Goal: Entertainment & Leisure: Consume media (video, audio)

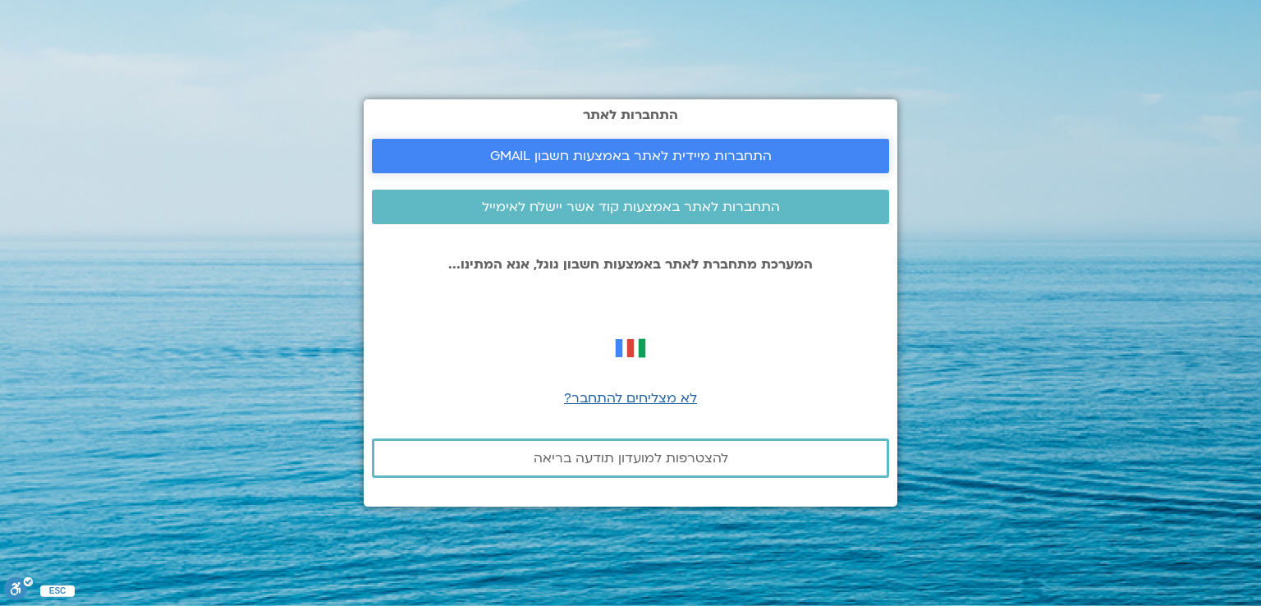
click at [585, 158] on span "התחברות מיידית לאתר באמצעות חשבון GMAIL" at bounding box center [631, 156] width 282 height 15
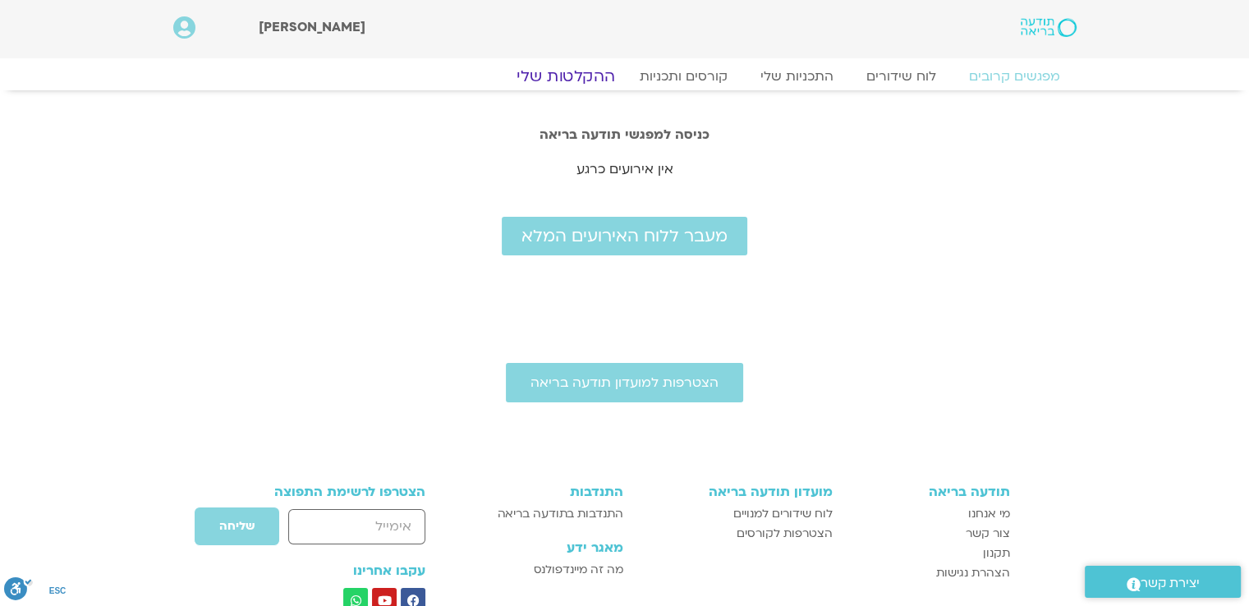
click at [566, 79] on link "ההקלטות שלי" at bounding box center [566, 77] width 138 height 20
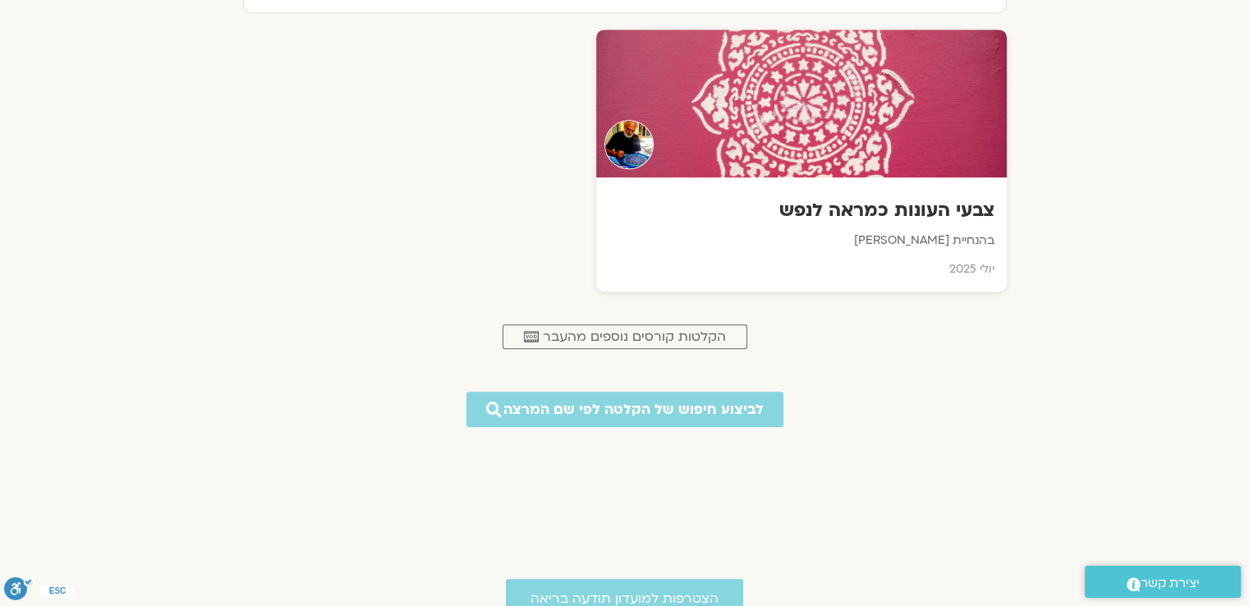
scroll to position [1058, 0]
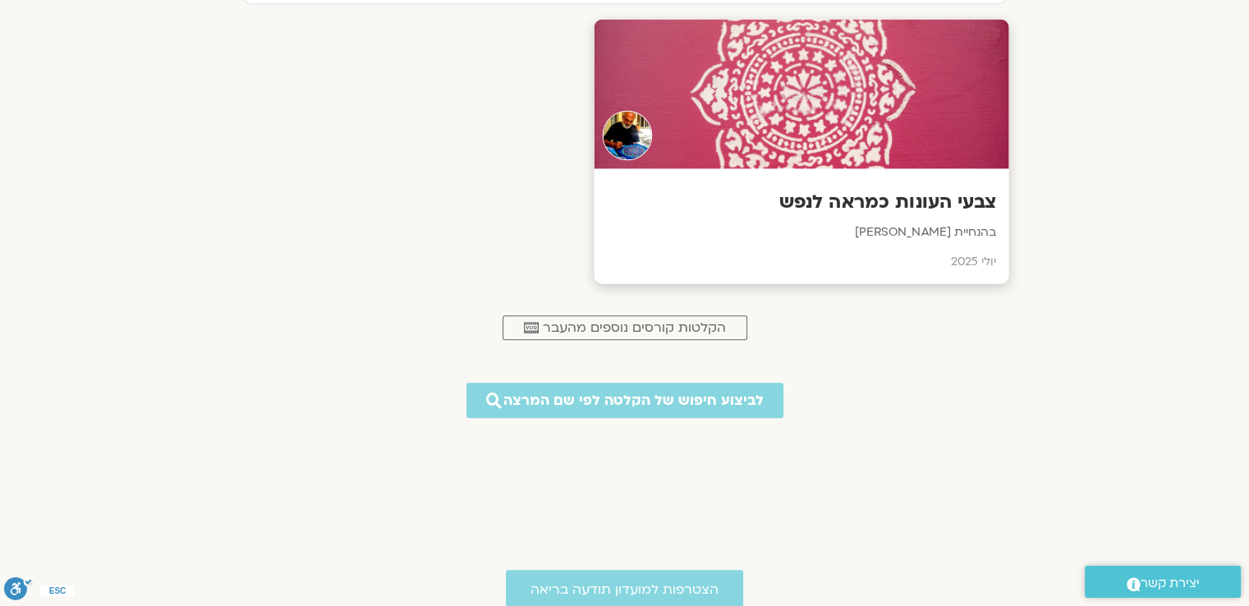
click at [795, 122] on div at bounding box center [801, 94] width 415 height 149
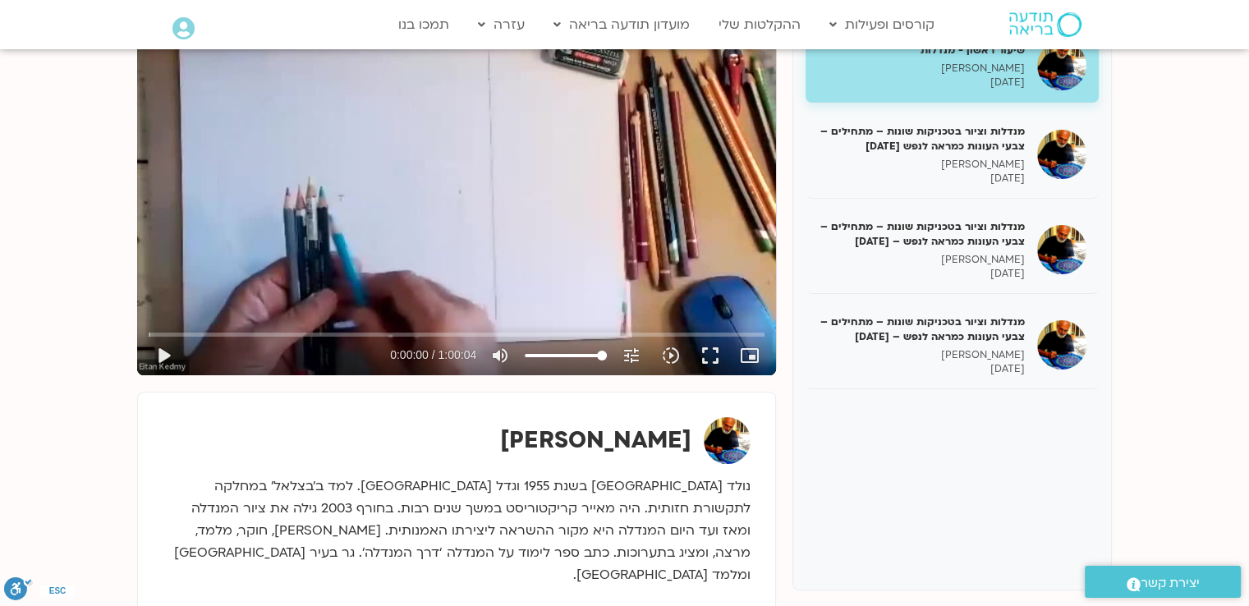
scroll to position [251, 0]
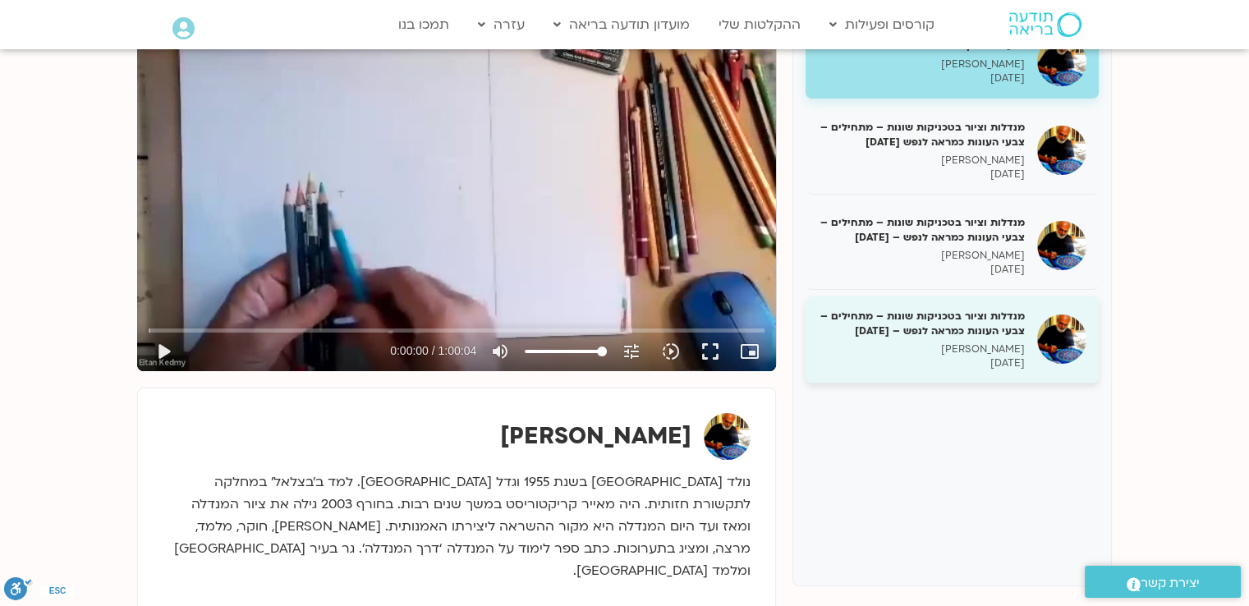
click at [929, 320] on h5 "מנדלות וציור בטכניקות שונות – מתחילים – צבעי העונות כמראה לנפש – [DATE]" at bounding box center [921, 324] width 207 height 30
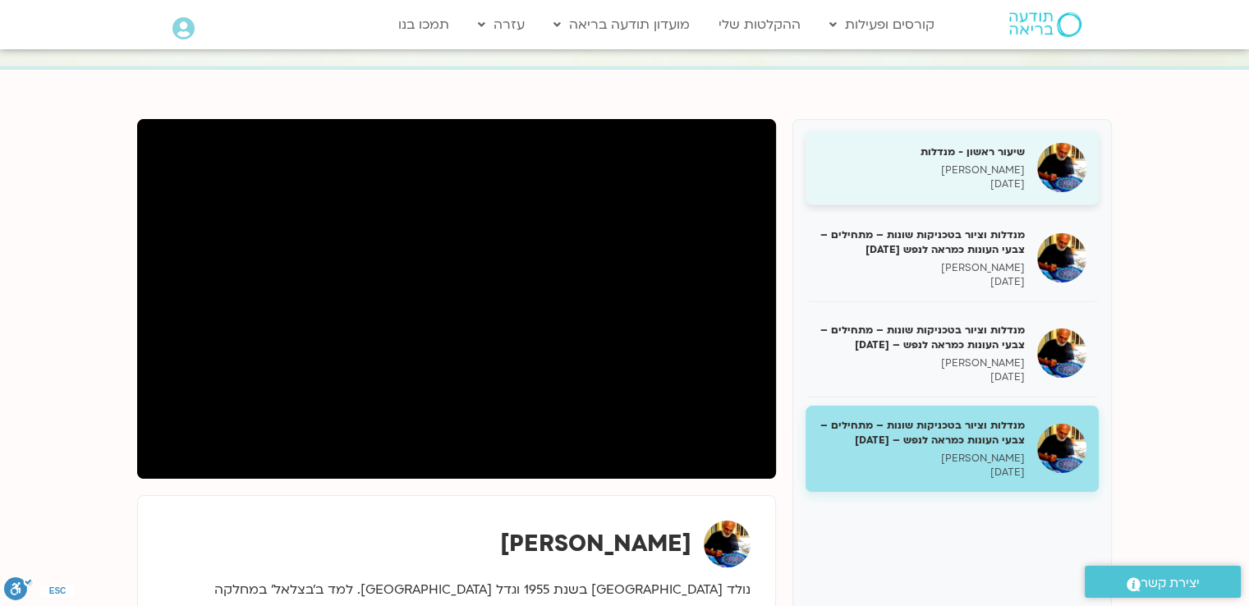
click at [999, 162] on div "שיעור ראשון - מנדלות איתן קדמי [DATE]" at bounding box center [921, 168] width 207 height 47
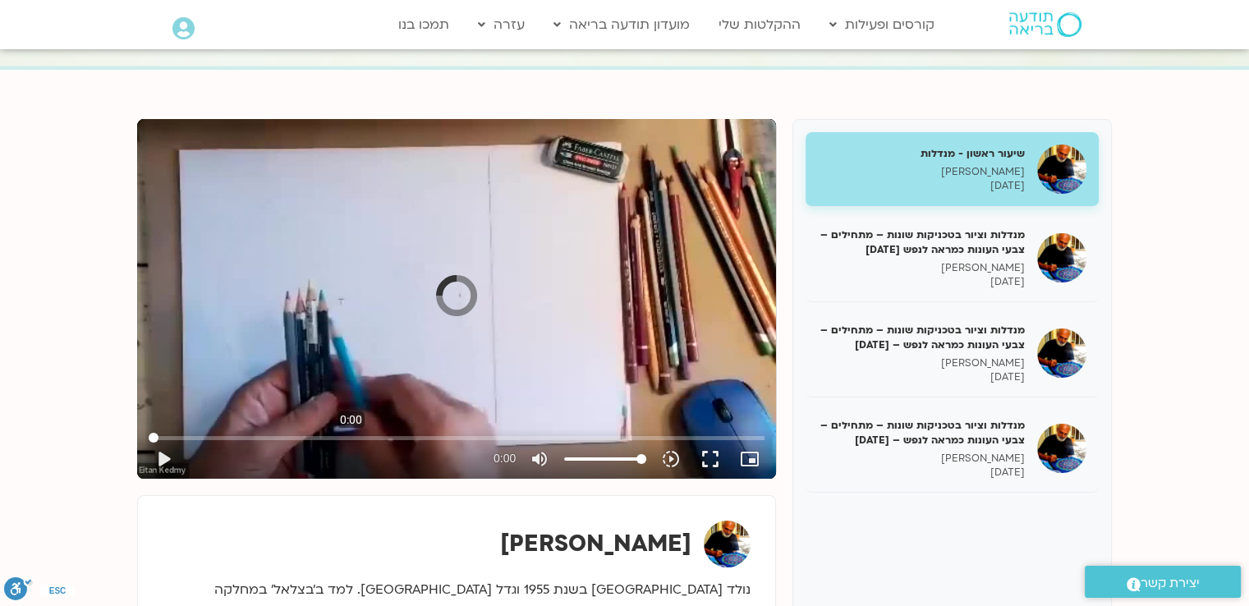
click at [351, 434] on input "Seek" at bounding box center [457, 438] width 616 height 10
click at [333, 438] on input "Seek" at bounding box center [457, 438] width 616 height 10
click at [437, 331] on div "Skip Ad 17:36 play_arrow 0:17:52 / 1:00:04 volume_up Mute tune Resolution Auto …" at bounding box center [456, 299] width 639 height 360
click at [376, 433] on input "Seek" at bounding box center [457, 438] width 616 height 10
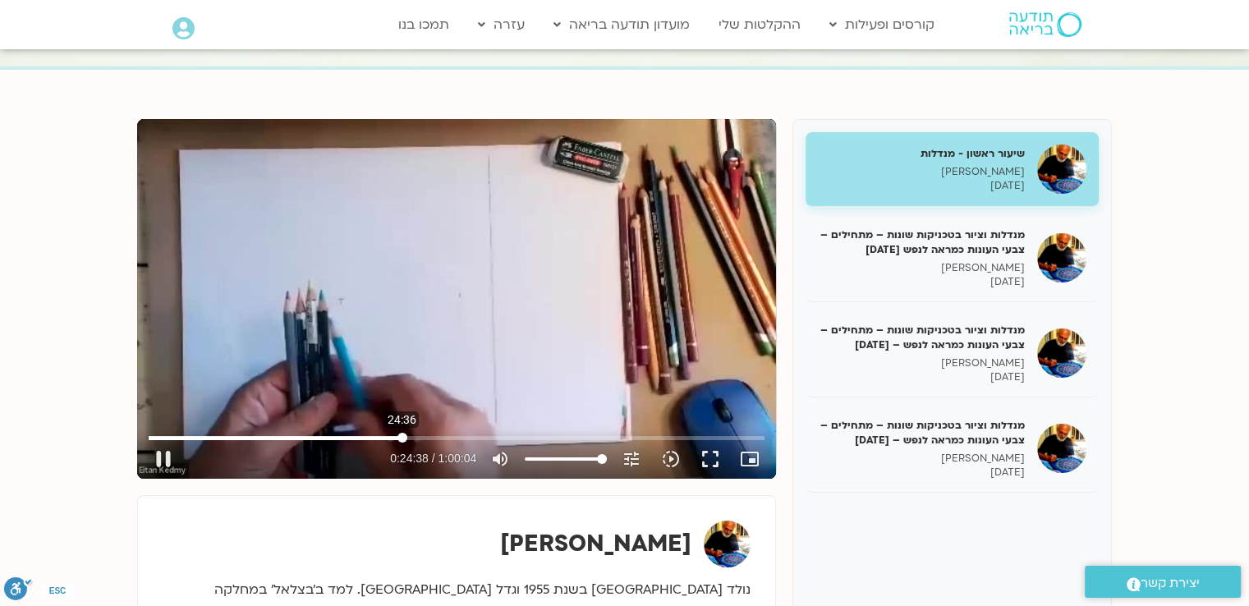
click at [402, 438] on input "Seek" at bounding box center [457, 438] width 616 height 10
click at [395, 439] on input "Seek" at bounding box center [457, 438] width 616 height 10
click at [391, 439] on input "Seek" at bounding box center [457, 438] width 616 height 10
click at [386, 439] on input "Seek" at bounding box center [457, 438] width 616 height 10
click at [383, 437] on input "Seek" at bounding box center [457, 438] width 616 height 10
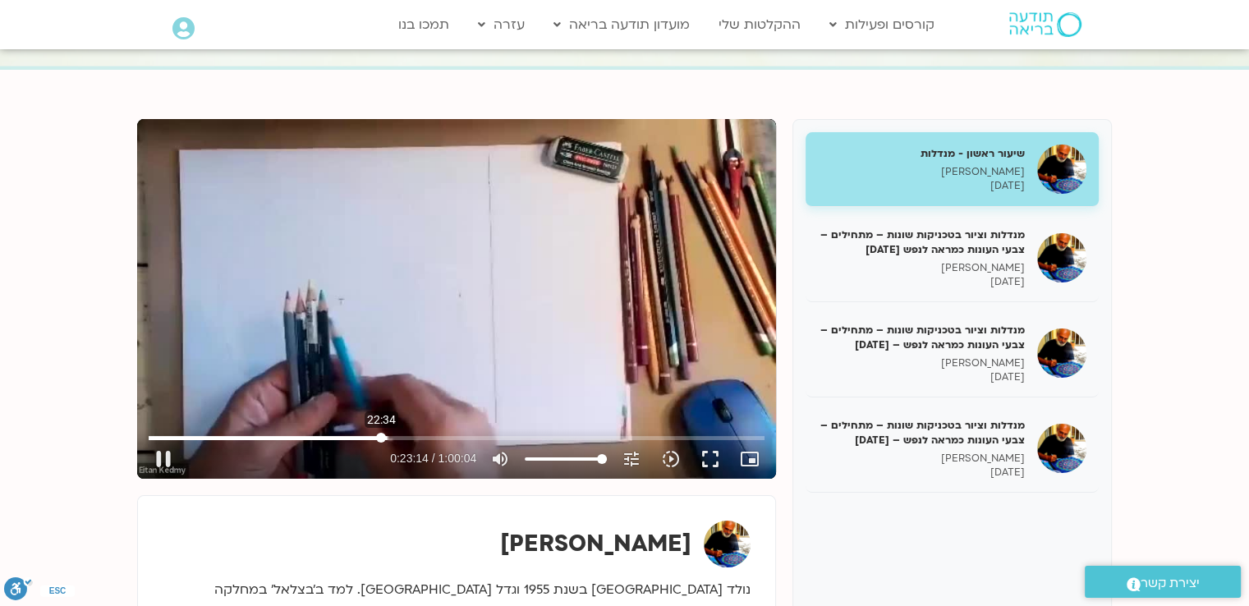
click at [381, 437] on input "Seek" at bounding box center [457, 438] width 616 height 10
click at [445, 348] on div "Skip Ad 22:34 pause 0:25:16 / 1:00:04 volume_up Mute tune Resolution Auto 480p …" at bounding box center [456, 299] width 639 height 360
type input "1516.240224"
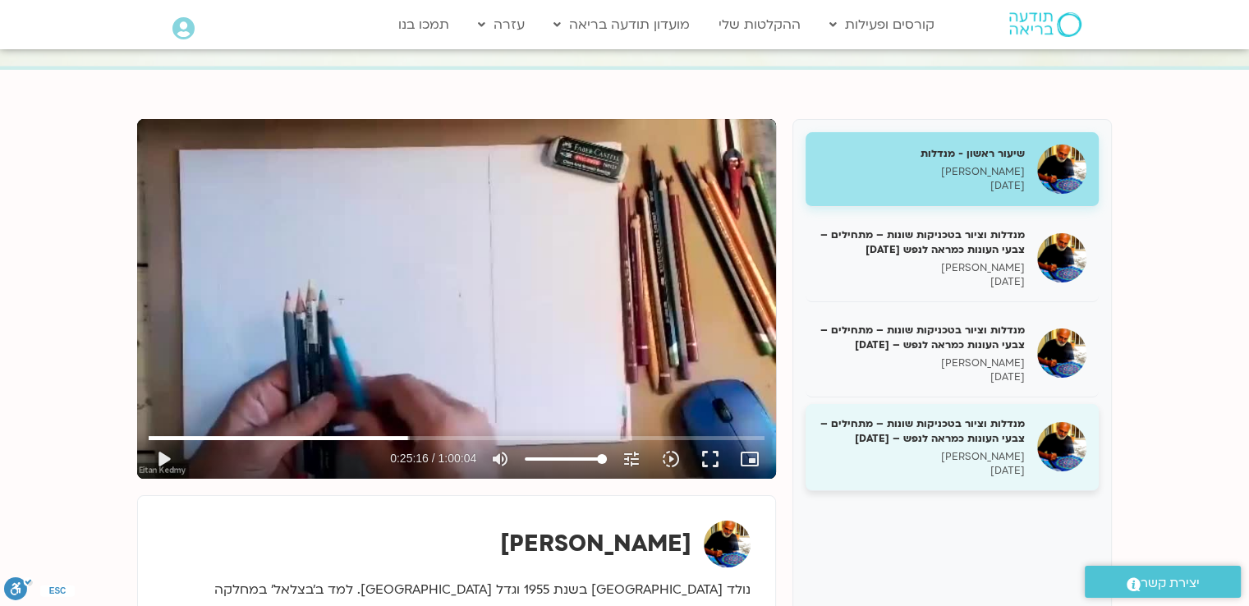
click at [913, 444] on h5 "מנדלות וציור בטכניקות שונות – מתחילים – צבעי העונות כמראה לנפש – [DATE]" at bounding box center [921, 431] width 207 height 30
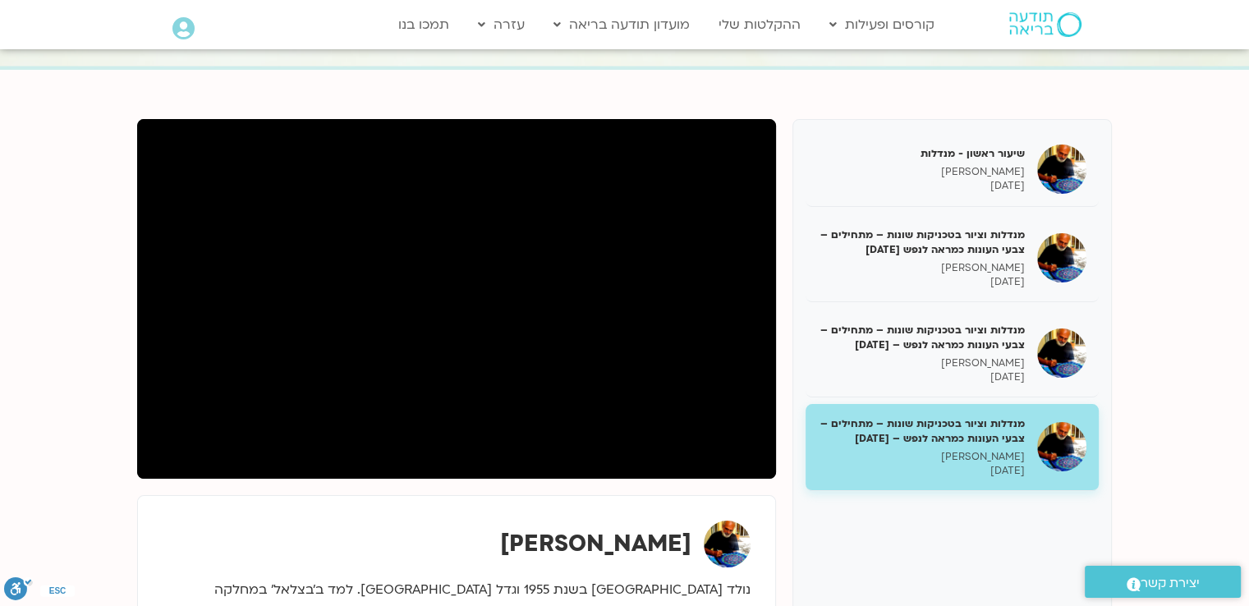
click at [917, 418] on h5 "מנדלות וציור בטכניקות שונות – מתחילים – צבעי העונות כמראה לנפש – [DATE]" at bounding box center [921, 431] width 207 height 30
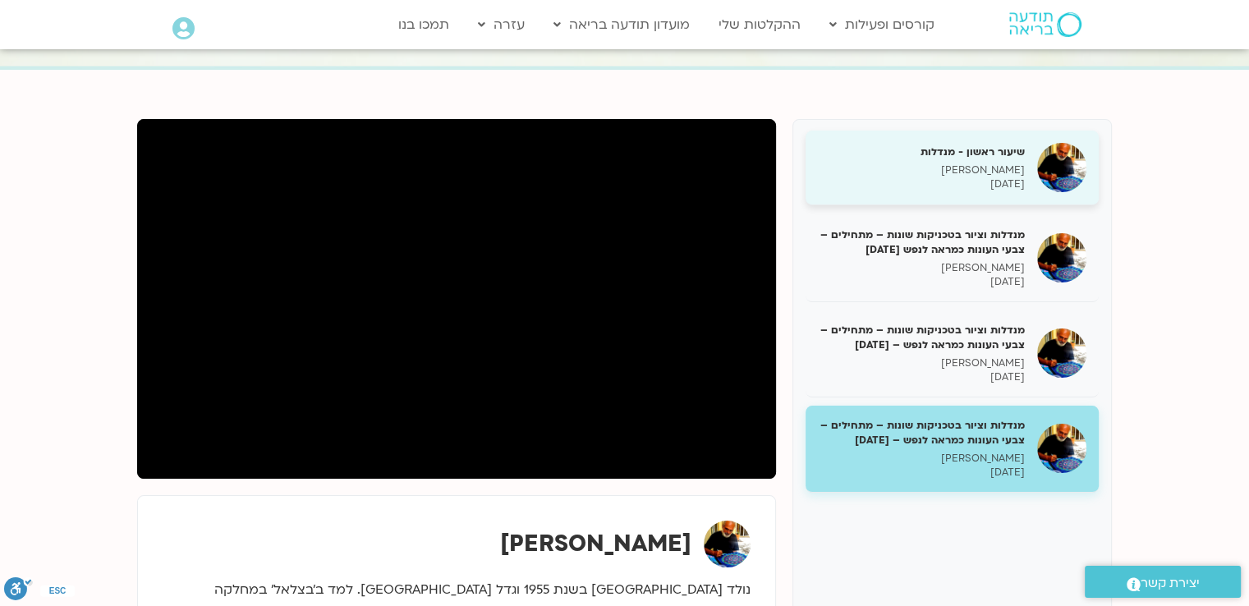
click at [962, 163] on p "[PERSON_NAME]" at bounding box center [921, 170] width 207 height 14
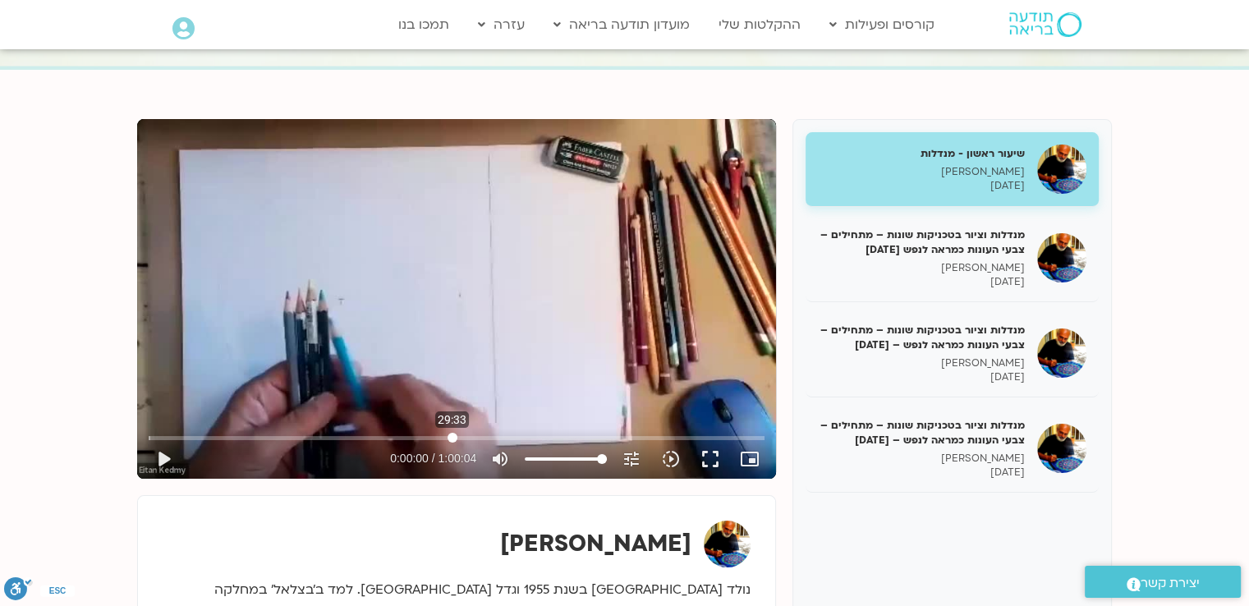
click at [452, 436] on input "Seek" at bounding box center [457, 438] width 616 height 10
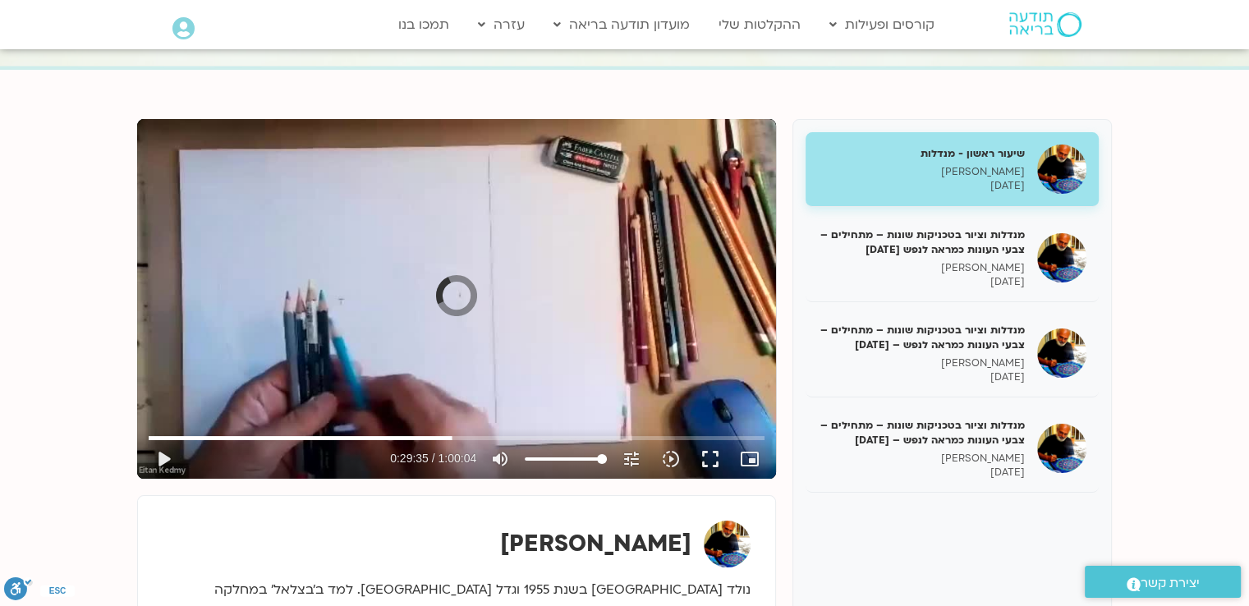
click at [450, 379] on div "Skip Ad 29:33 play_arrow 0:29:35 / 1:00:04 volume_up Mute tune Resolution Auto …" at bounding box center [456, 299] width 639 height 360
click at [443, 438] on input "Seek" at bounding box center [457, 438] width 616 height 10
click at [426, 438] on input "Seek" at bounding box center [457, 438] width 616 height 10
click at [402, 440] on input "Seek" at bounding box center [457, 438] width 616 height 10
click at [393, 434] on input "Seek" at bounding box center [457, 438] width 616 height 10
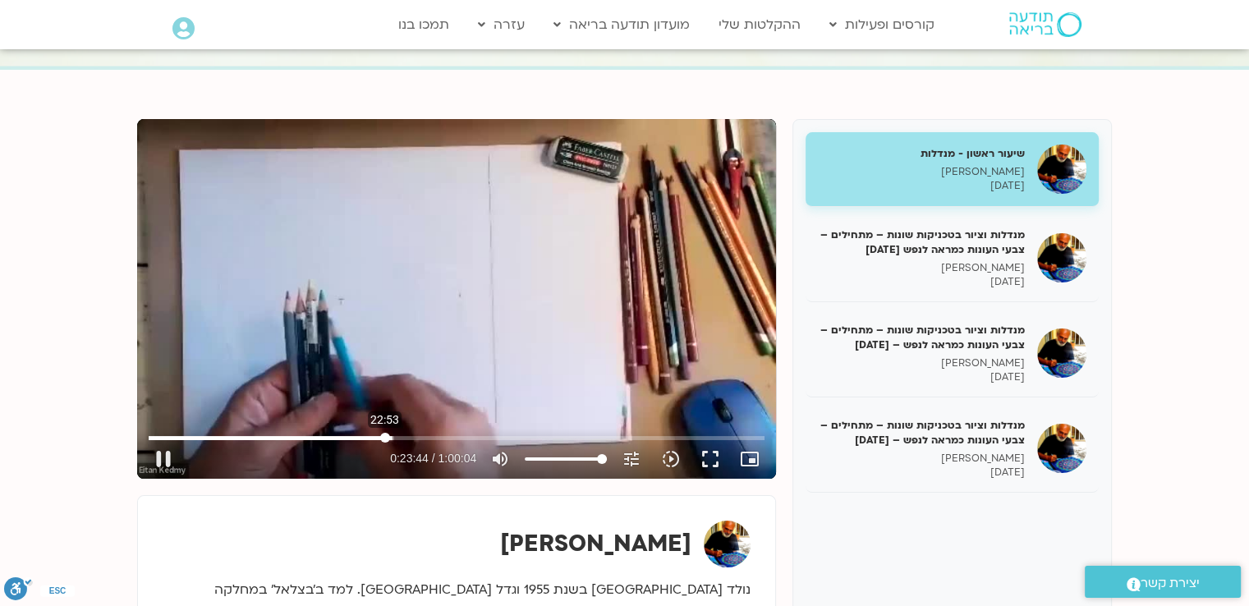
click at [384, 435] on input "Seek" at bounding box center [457, 438] width 616 height 10
click at [374, 437] on input "Seek" at bounding box center [457, 438] width 616 height 10
click at [380, 437] on input "Seek" at bounding box center [457, 438] width 616 height 10
click at [387, 437] on input "Seek" at bounding box center [457, 438] width 616 height 10
click at [386, 439] on input "Seek" at bounding box center [457, 438] width 616 height 10
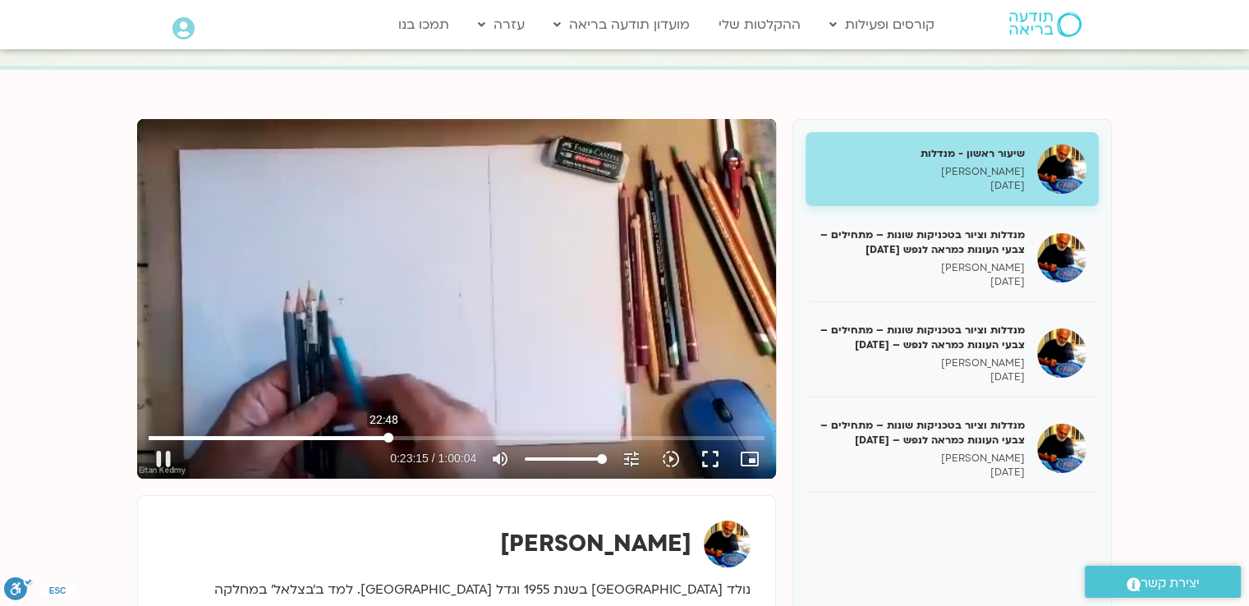
click at [383, 439] on input "Seek" at bounding box center [457, 438] width 616 height 10
click at [382, 438] on input "Seek" at bounding box center [457, 438] width 616 height 10
click at [404, 314] on div "Skip Ad 22:14 pause 0:23:04 / 1:00:04 volume_up Mute tune Resolution Auto 480p …" at bounding box center [456, 299] width 639 height 360
click at [412, 227] on div "Skip Ad 22:14 play_arrow 0:23:04 / 1:00:04 volume_up Mute tune Resolution Auto …" at bounding box center [456, 299] width 639 height 360
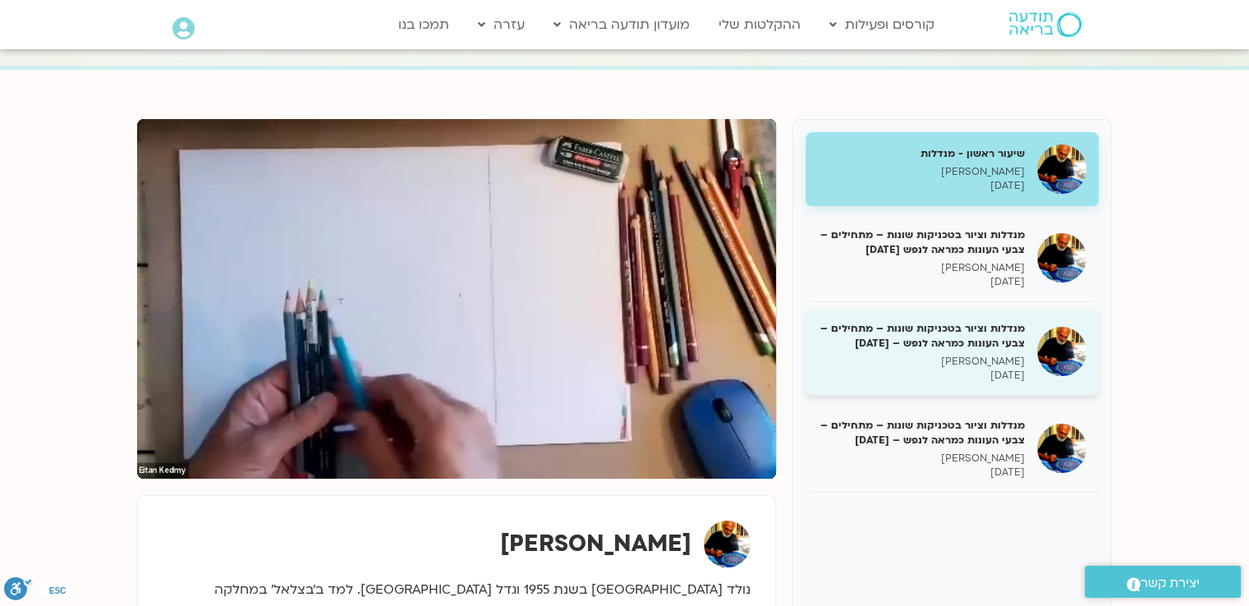
type input "1445.807357"
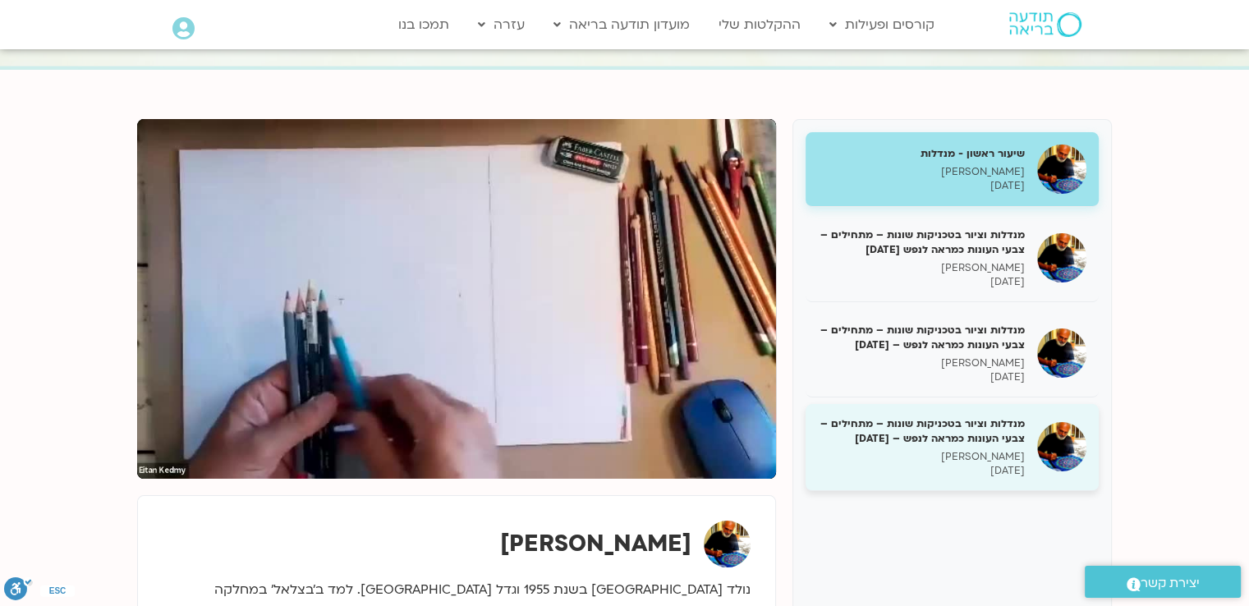
click at [922, 419] on h5 "מנדלות וציור בטכניקות שונות – מתחילים – צבעי העונות כמראה לנפש – [DATE]" at bounding box center [921, 431] width 207 height 30
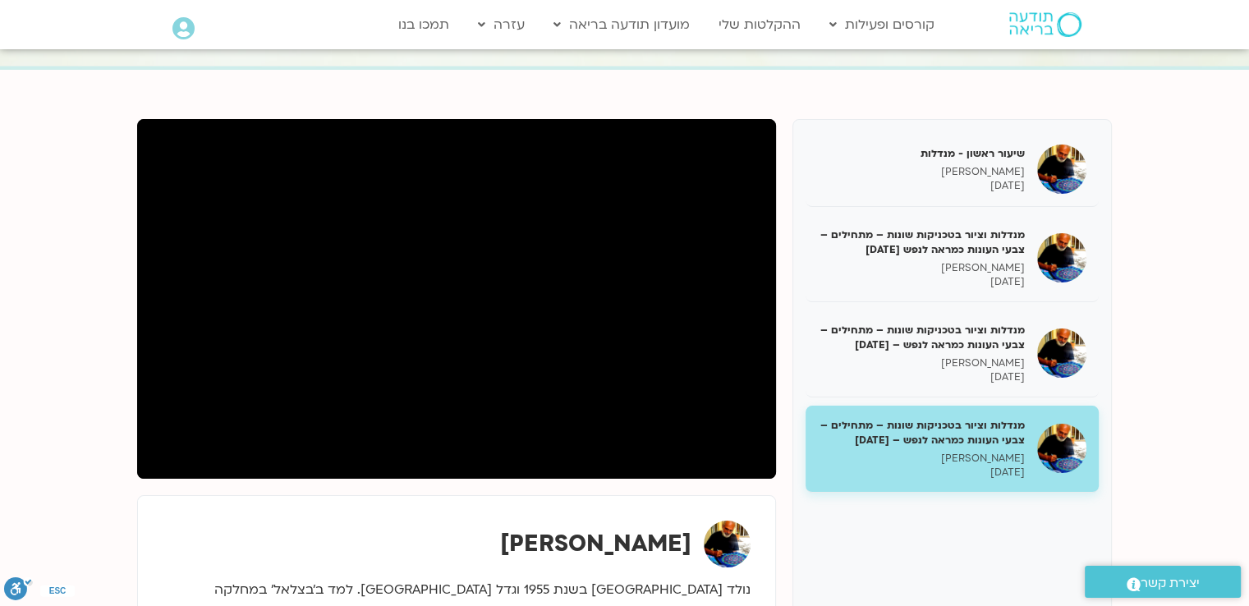
click at [111, 350] on section "שיעור ראשון - מנדלות איתן קדמי [DATE] מנדלות וציור בטכניקות שונות – מתחילים – צ…" at bounding box center [624, 447] width 1249 height 755
